Goal: Information Seeking & Learning: Check status

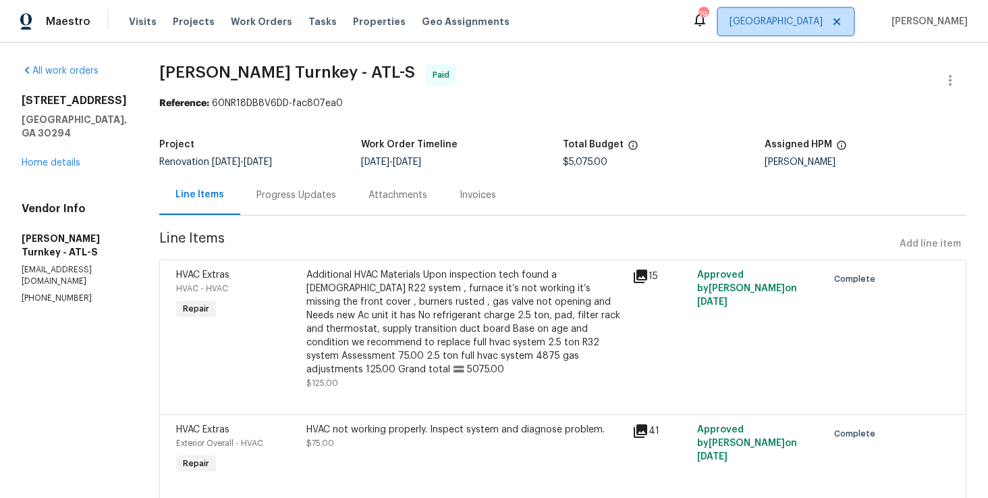
click at [823, 22] on span "Atlanta" at bounding box center [776, 22] width 93 height 14
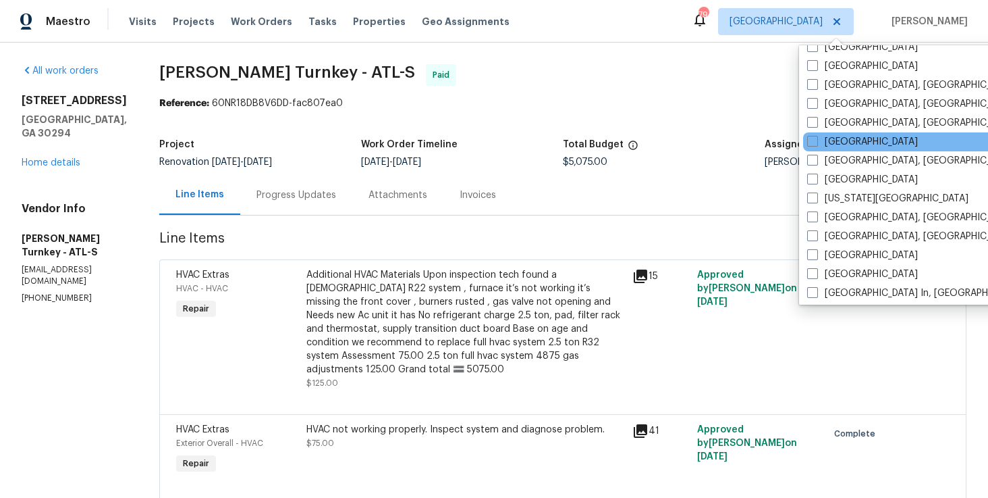
scroll to position [369, 0]
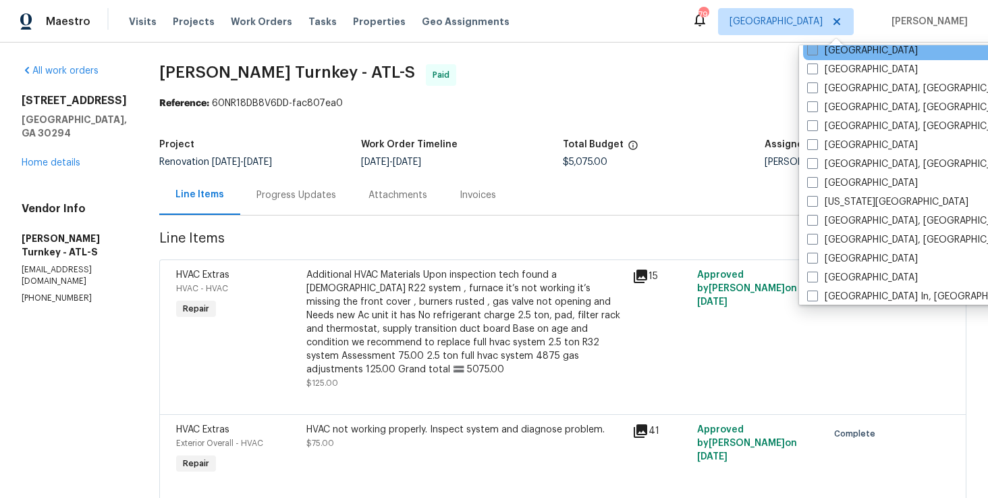
click at [814, 51] on span at bounding box center [813, 50] width 11 height 11
click at [814, 51] on input "[GEOGRAPHIC_DATA]" at bounding box center [812, 48] width 9 height 9
checkbox input "true"
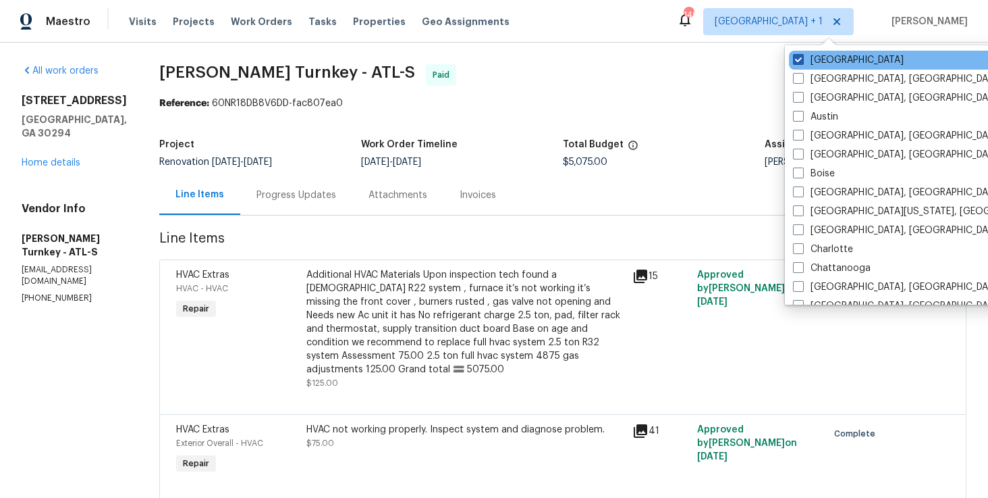
click at [799, 62] on span at bounding box center [798, 59] width 11 height 11
click at [799, 62] on input "Atlanta" at bounding box center [797, 57] width 9 height 9
checkbox input "false"
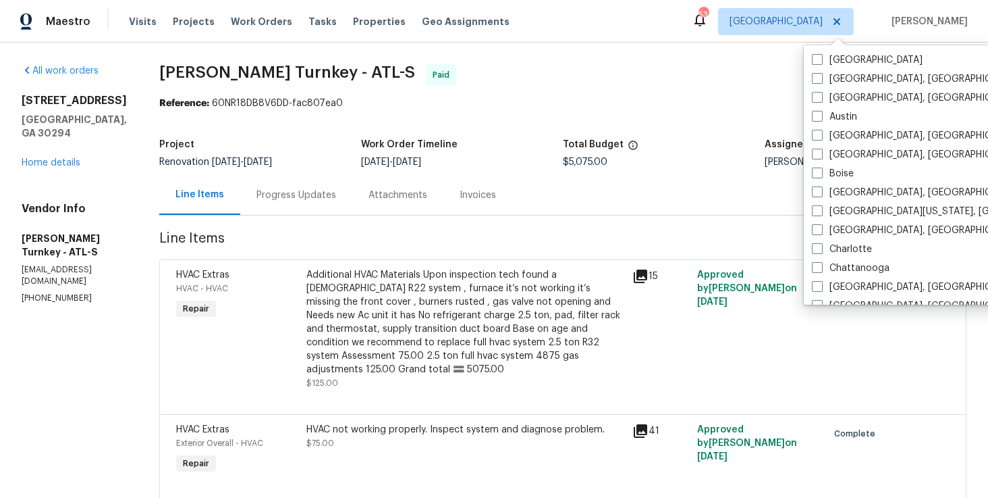
click at [425, 55] on div "All work orders 4934 Brookstone Pkwy Ellenwood, GA 30294 Home details Vendor In…" at bounding box center [494, 382] width 988 height 679
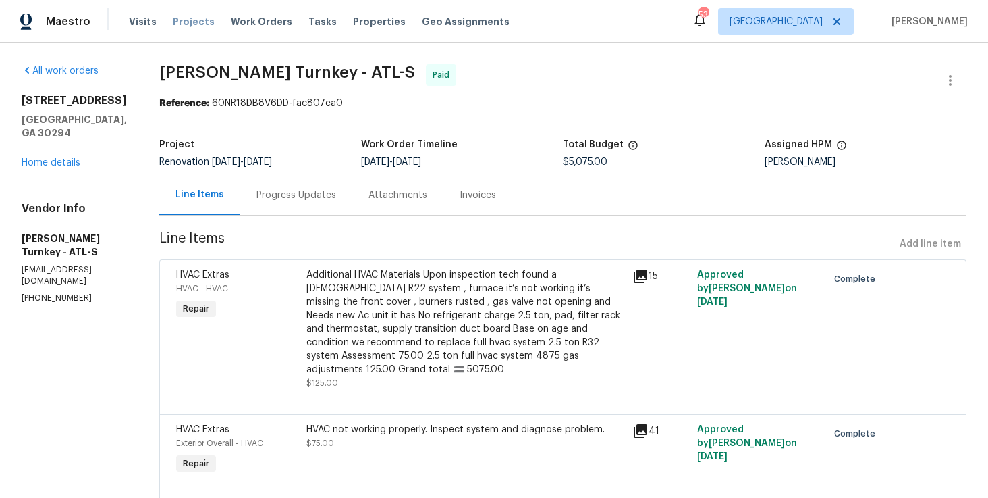
click at [190, 25] on span "Projects" at bounding box center [194, 22] width 42 height 14
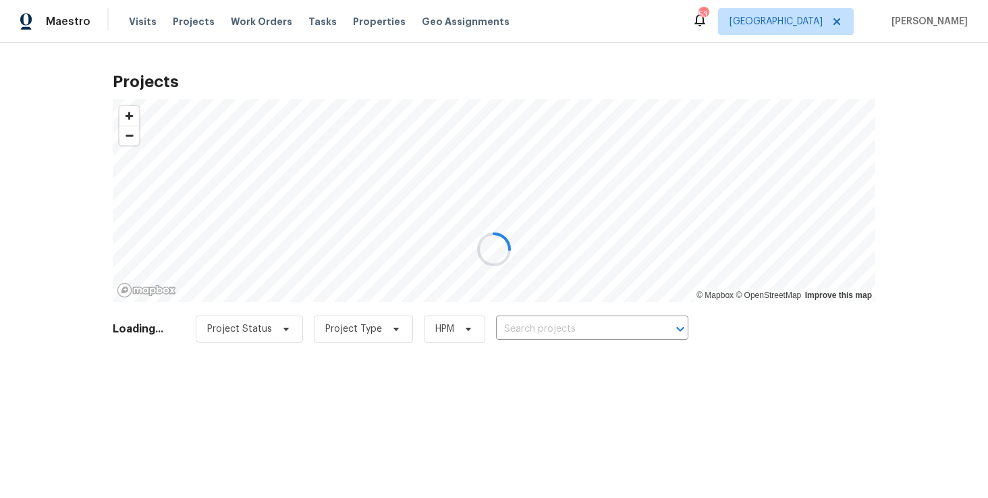
click at [246, 20] on div at bounding box center [494, 249] width 988 height 498
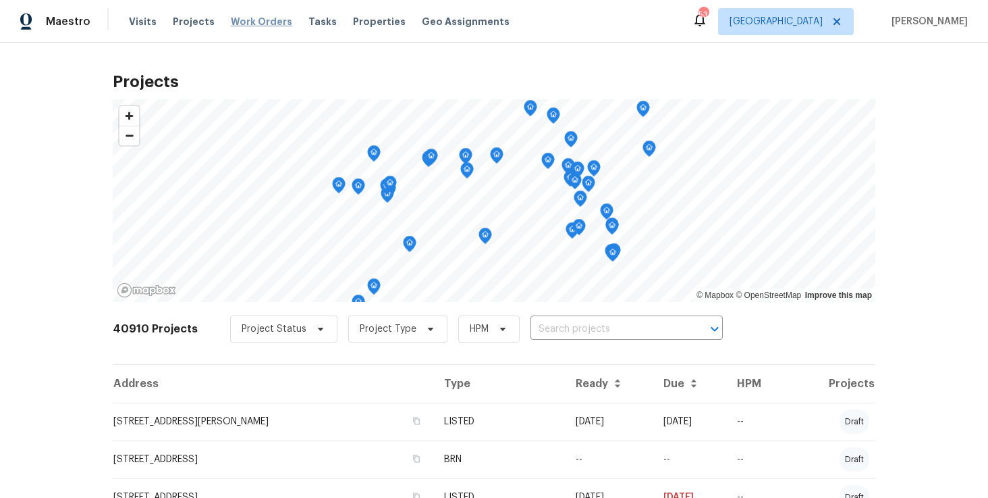
click at [255, 21] on span "Work Orders" at bounding box center [261, 22] width 61 height 14
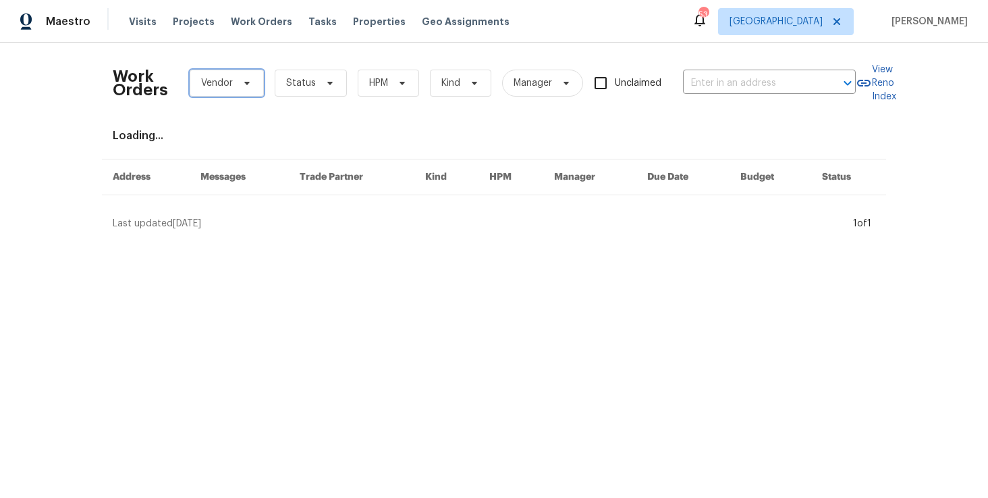
click at [253, 85] on span "Vendor" at bounding box center [227, 83] width 74 height 27
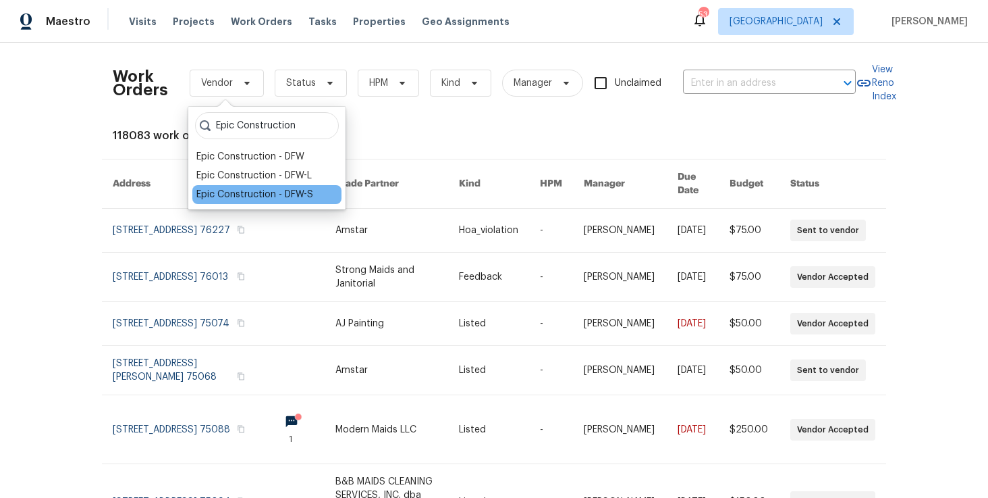
type input "Epic Construction"
click at [238, 197] on div "Epic Construction - DFW-S" at bounding box center [254, 195] width 117 height 14
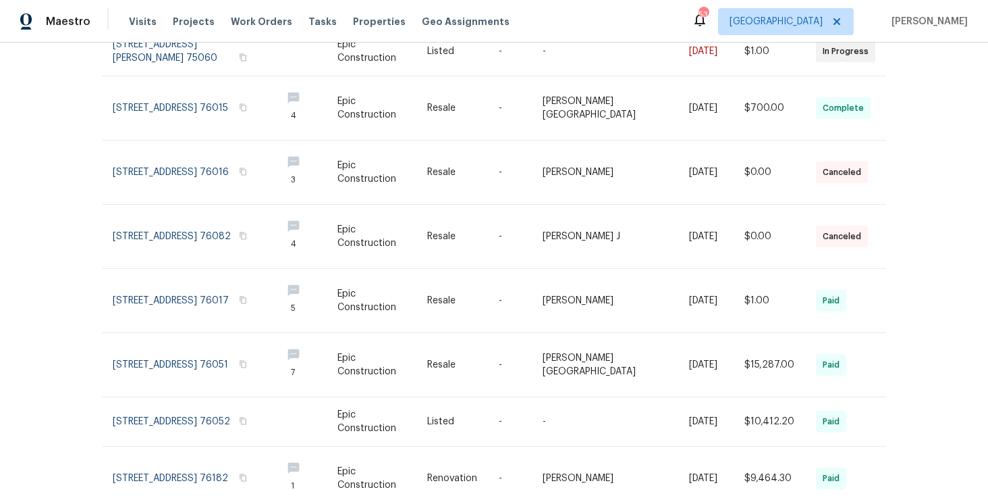
scroll to position [273, 0]
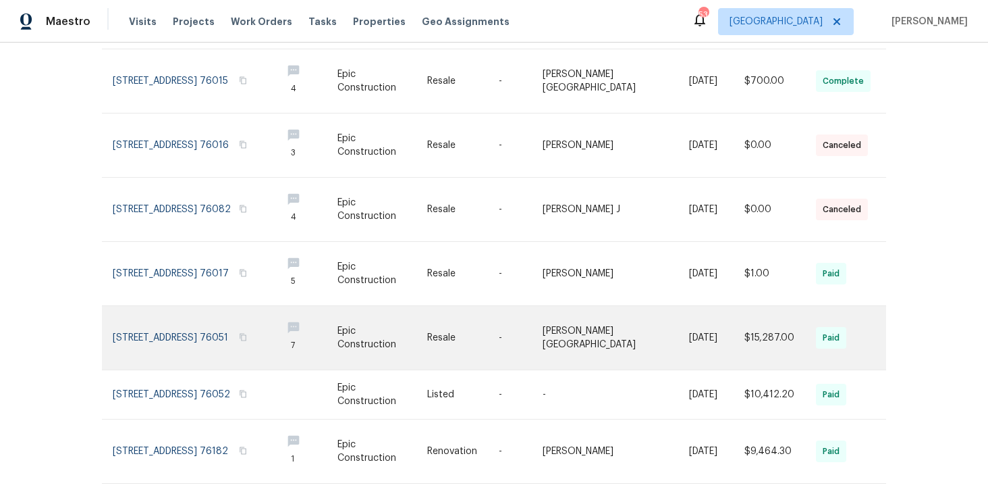
click at [207, 320] on link at bounding box center [192, 337] width 158 height 63
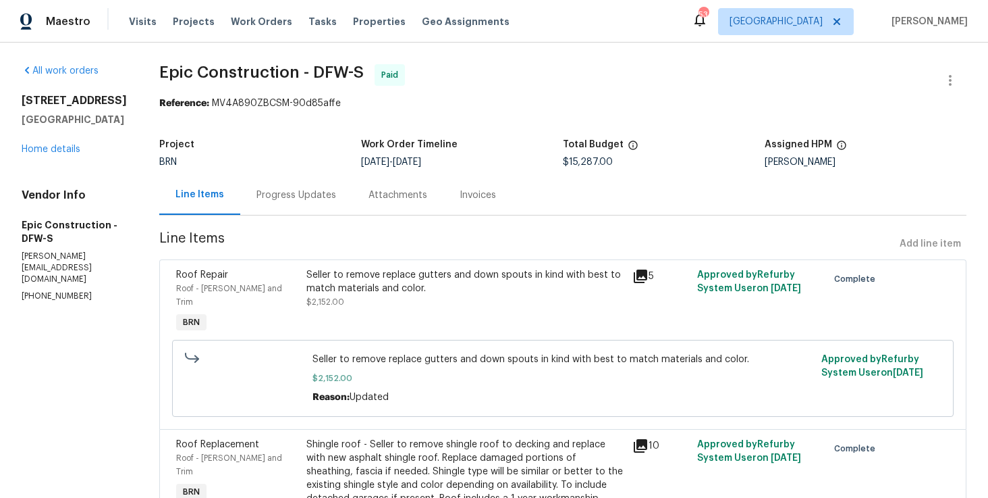
click at [460, 194] on div "Invoices" at bounding box center [478, 195] width 36 height 14
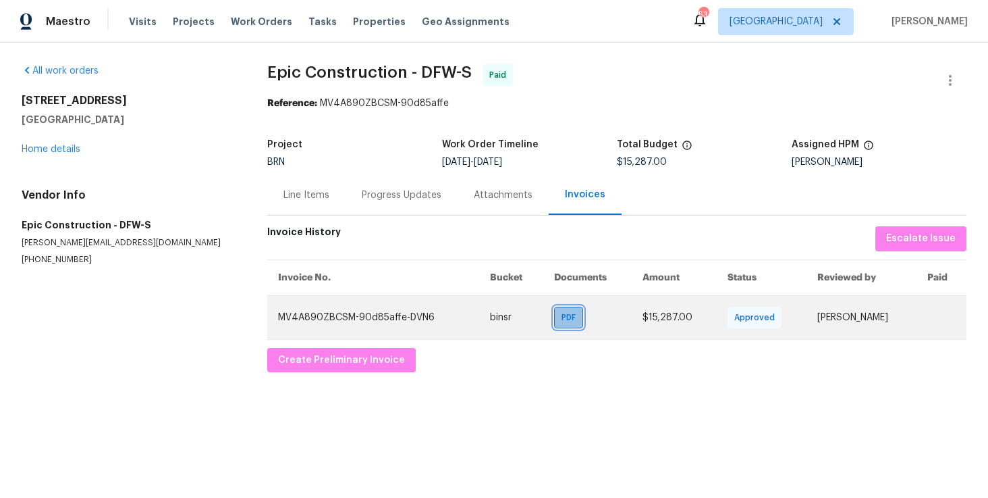
click at [562, 321] on span "PDF" at bounding box center [572, 318] width 20 height 14
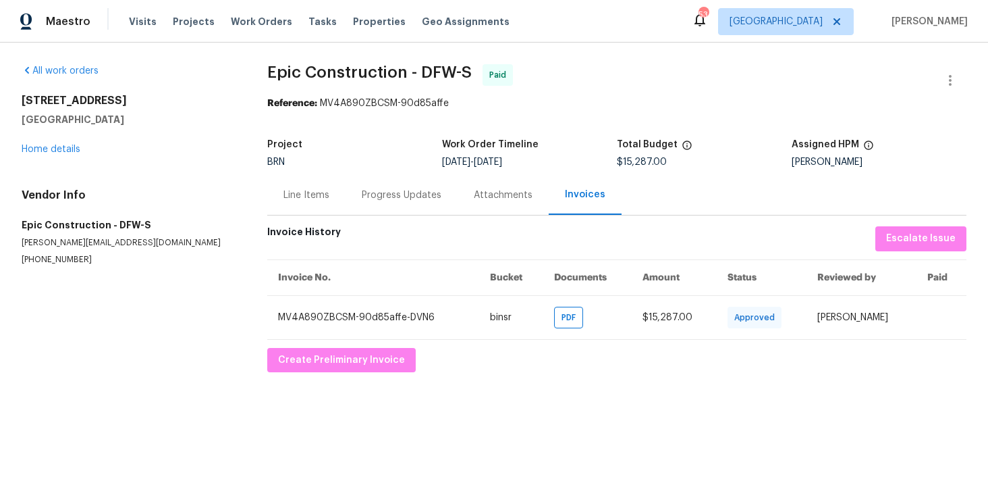
click at [305, 194] on div "Line Items" at bounding box center [307, 195] width 46 height 14
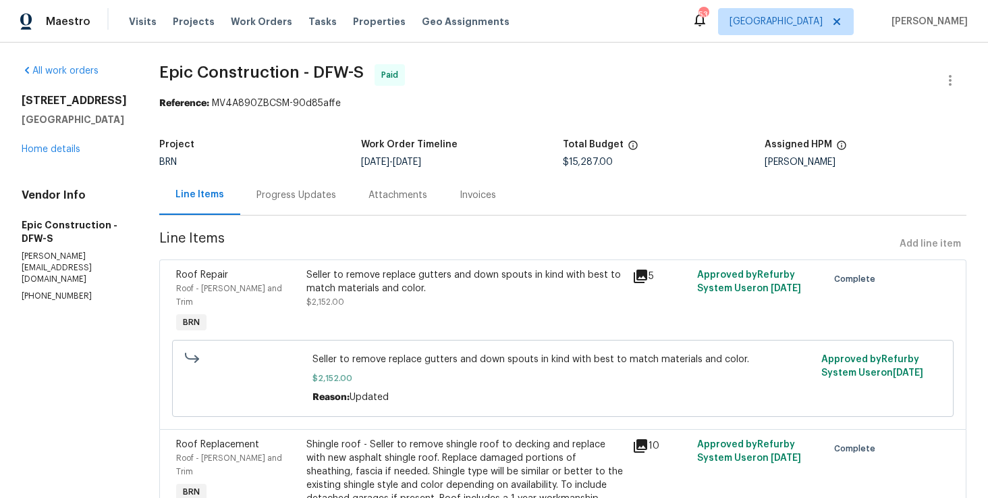
click at [296, 193] on div "Progress Updates" at bounding box center [297, 195] width 80 height 14
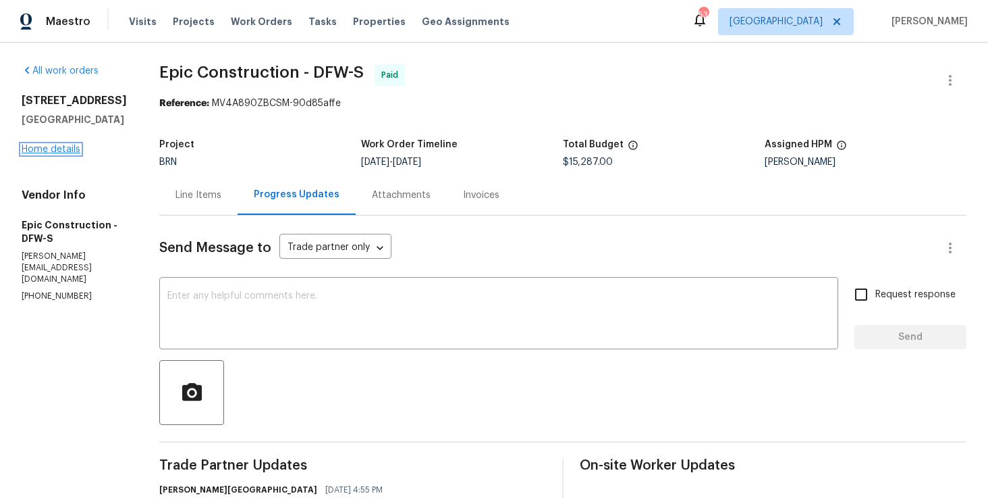
click at [28, 154] on link "Home details" at bounding box center [51, 148] width 59 height 9
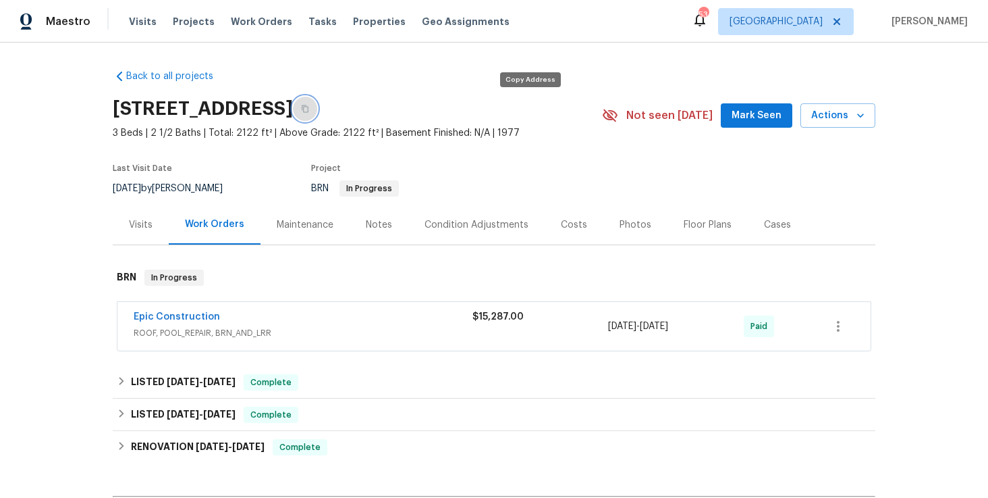
click at [309, 111] on icon "button" at bounding box center [305, 109] width 8 height 8
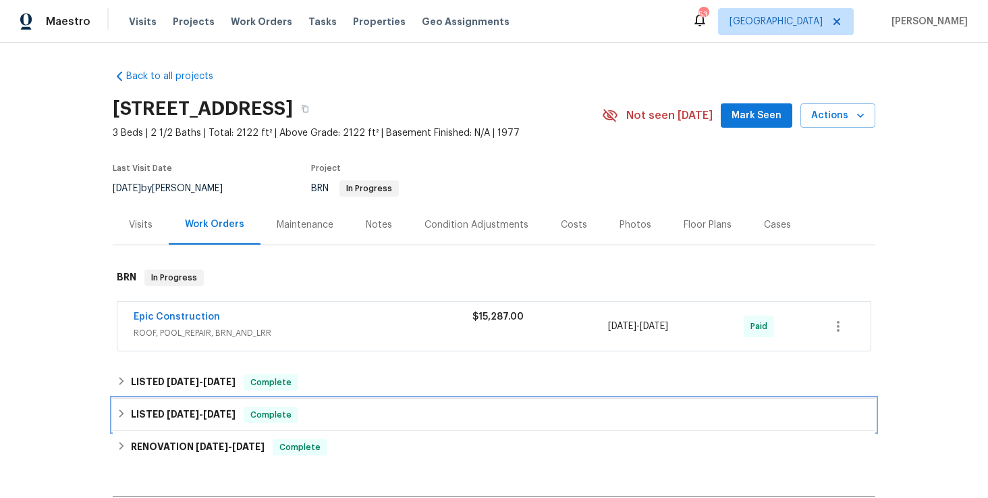
click at [176, 418] on span "[DATE]" at bounding box center [183, 413] width 32 height 9
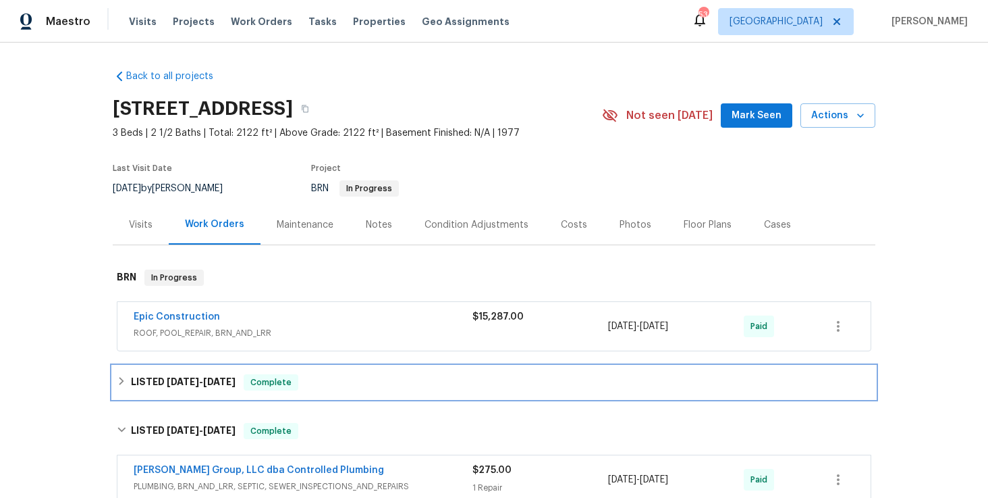
click at [177, 391] on div "LISTED [DATE] - [DATE] Complete" at bounding box center [494, 382] width 763 height 32
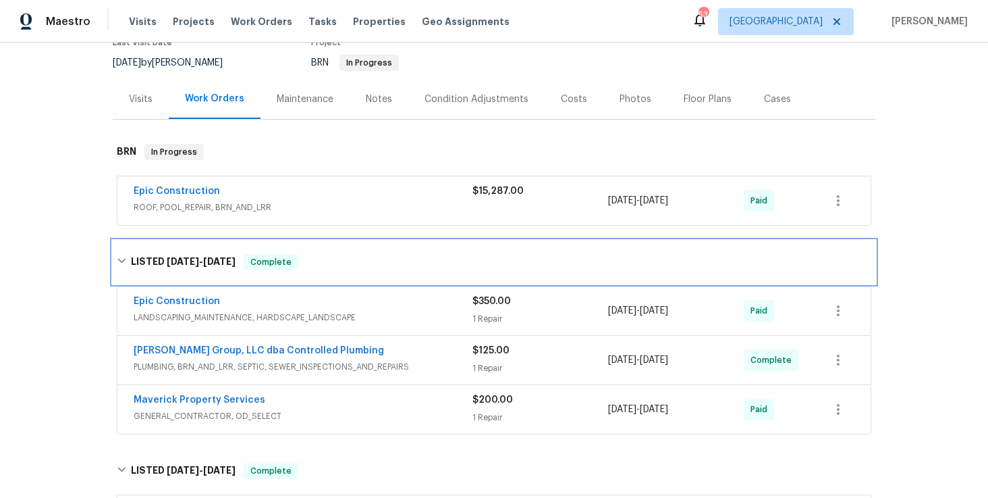
scroll to position [142, 0]
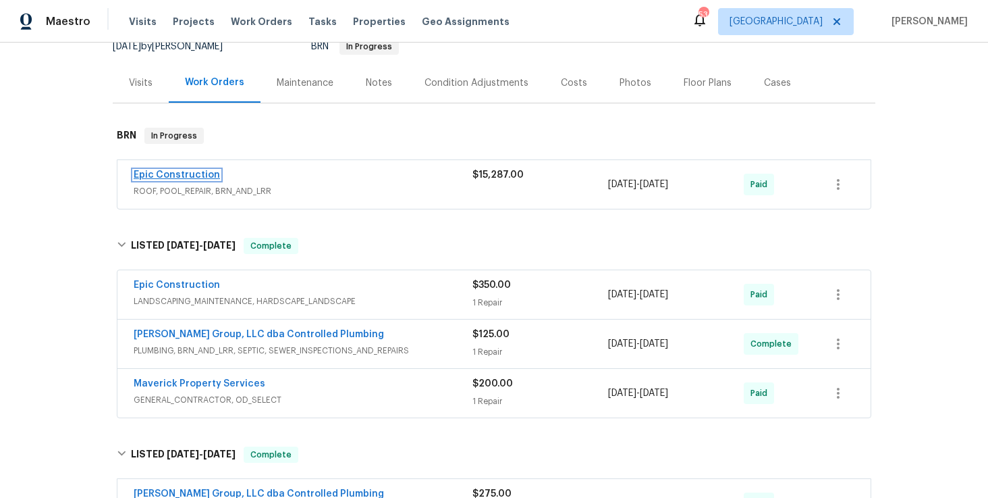
click at [197, 176] on link "Epic Construction" at bounding box center [177, 174] width 86 height 9
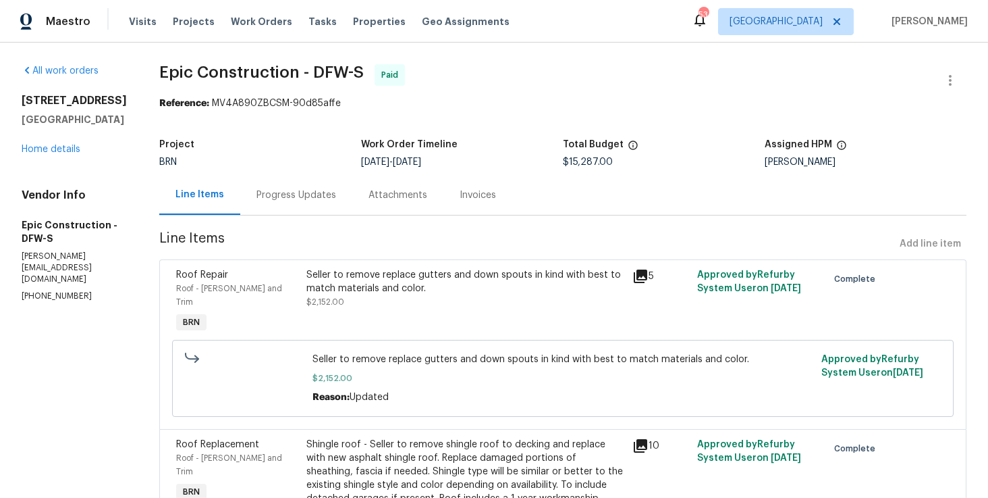
click at [274, 192] on div "Progress Updates" at bounding box center [297, 195] width 80 height 14
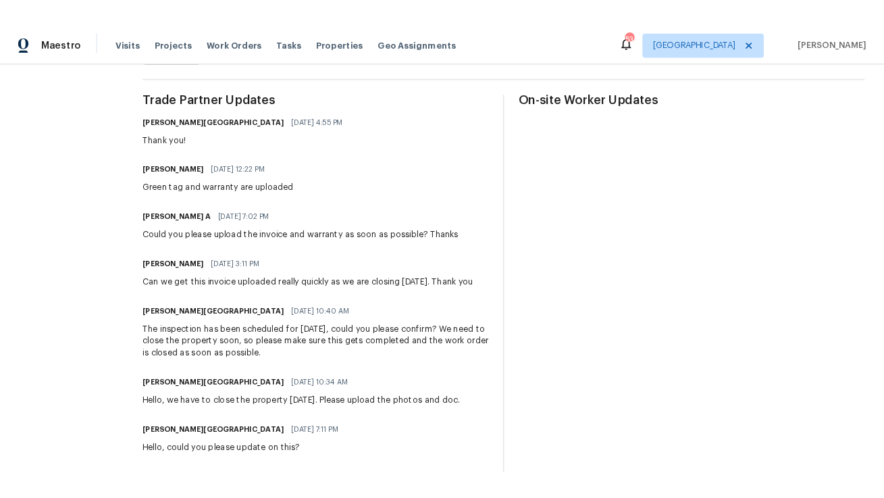
scroll to position [411, 0]
